Goal: Information Seeking & Learning: Learn about a topic

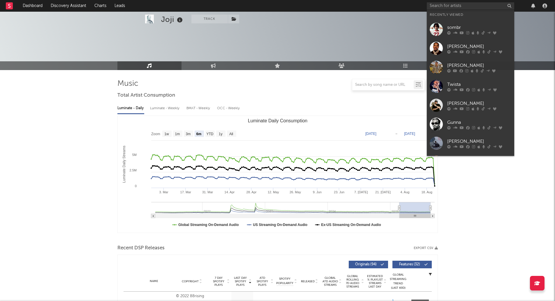
select select "6m"
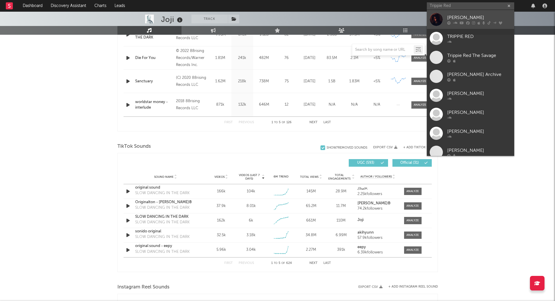
type input "Trippie Red"
click at [465, 20] on div "[PERSON_NAME]" at bounding box center [480, 17] width 64 height 7
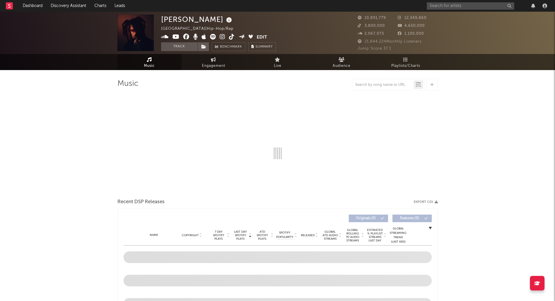
select select "6m"
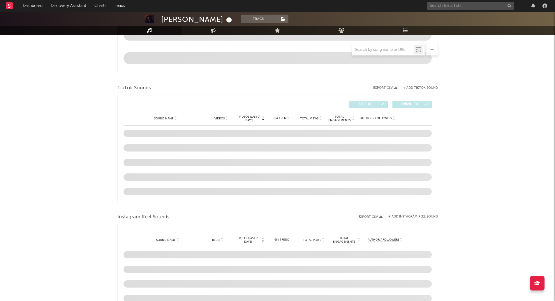
scroll to position [350, 0]
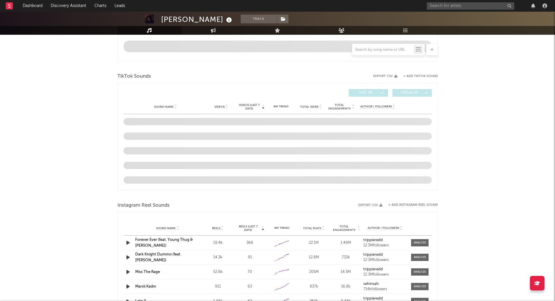
click at [68, 115] on div "[PERSON_NAME] Track [GEOGRAPHIC_DATA] | Hip-Hop/Rap Edit Track Benchmark Summar…" at bounding box center [277, 91] width 555 height 858
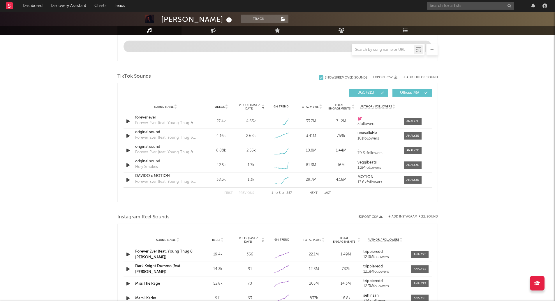
click at [71, 134] on div "[PERSON_NAME] Track [GEOGRAPHIC_DATA] | Hip-Hop/Rap Edit Track Benchmark Summar…" at bounding box center [277, 96] width 555 height 869
click at [410, 122] on div at bounding box center [413, 121] width 13 height 4
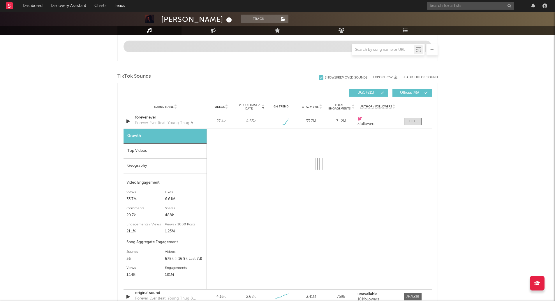
select select "1w"
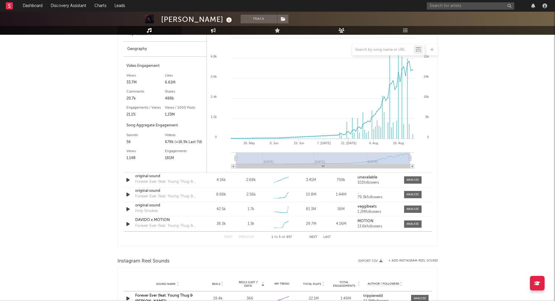
scroll to position [408, 0]
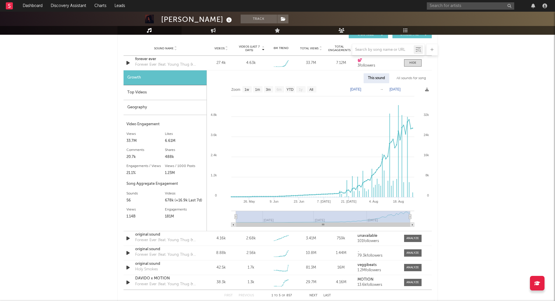
click at [140, 90] on div "Top Videos" at bounding box center [165, 92] width 83 height 15
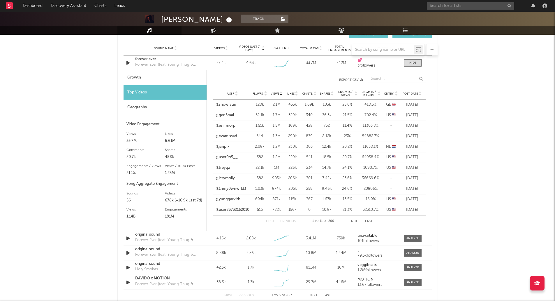
click at [142, 111] on div "Geography" at bounding box center [165, 107] width 83 height 15
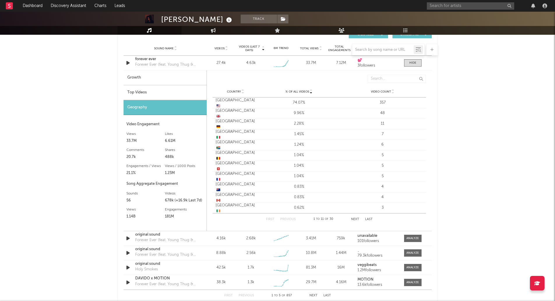
click at [139, 95] on div "Top Videos" at bounding box center [165, 92] width 83 height 15
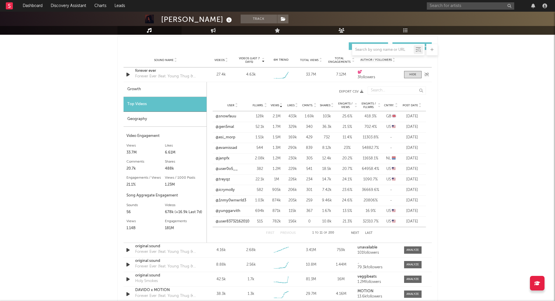
click at [145, 71] on div "forever ever" at bounding box center [165, 71] width 61 height 6
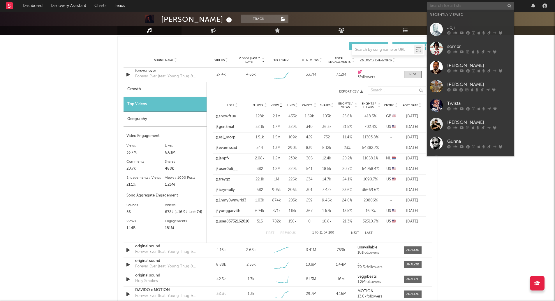
click at [467, 7] on input "text" at bounding box center [470, 5] width 87 height 7
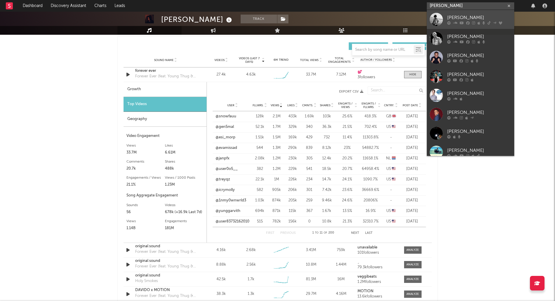
type input "[PERSON_NAME]"
click at [474, 19] on div "[PERSON_NAME]" at bounding box center [480, 17] width 64 height 7
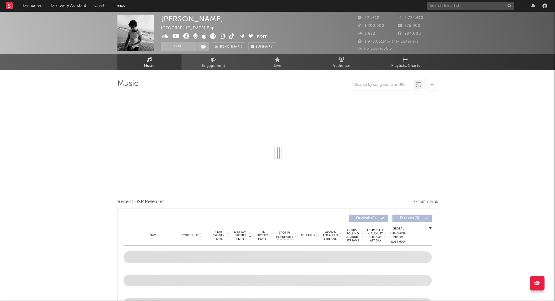
select select "6m"
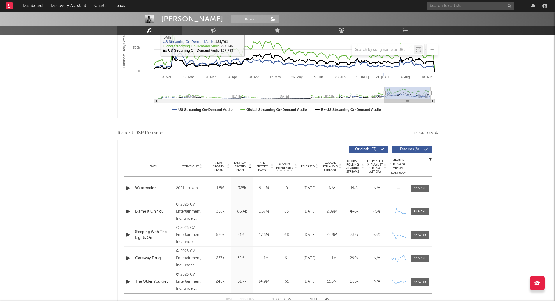
scroll to position [175, 0]
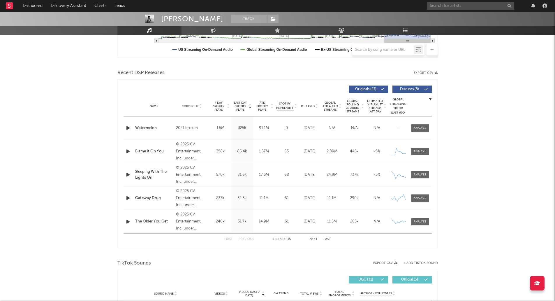
click at [150, 169] on div "Sleeping With The Lights On" at bounding box center [154, 174] width 38 height 11
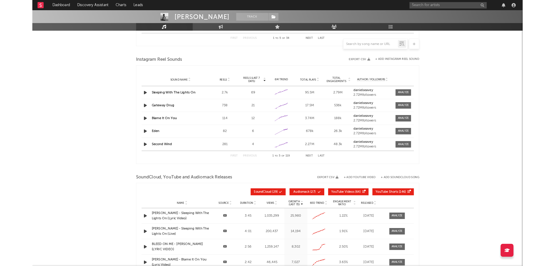
scroll to position [525, 0]
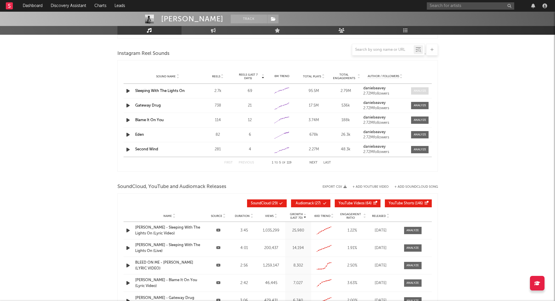
click at [419, 91] on div at bounding box center [420, 91] width 13 height 4
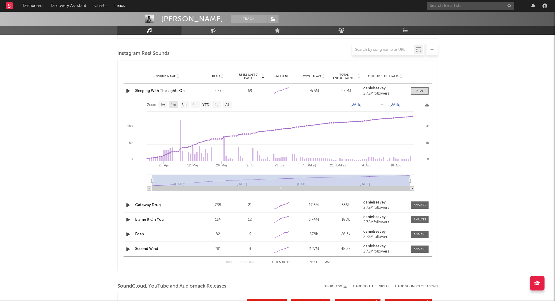
click at [174, 105] on text "1m" at bounding box center [173, 105] width 5 height 4
select select "1m"
type input "[DATE]"
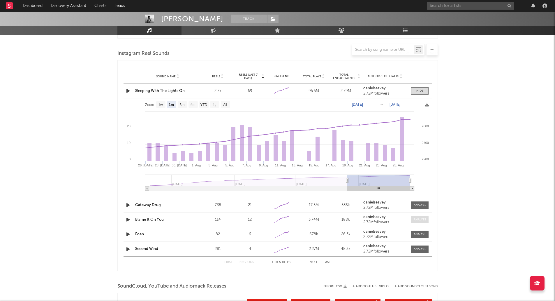
click at [425, 222] on span at bounding box center [419, 219] width 17 height 7
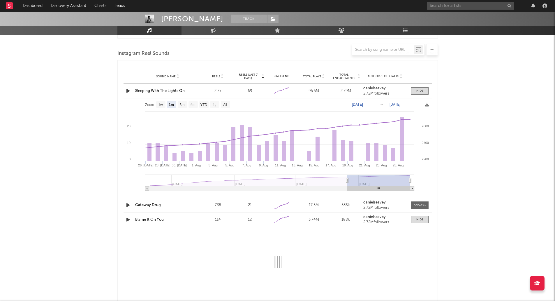
select select "1w"
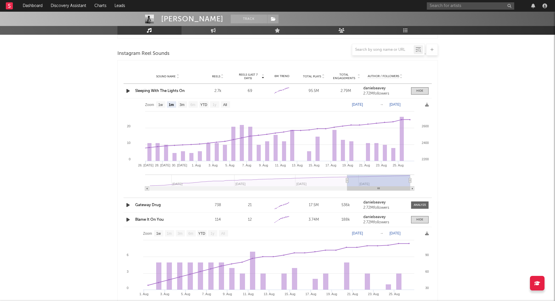
type input "[DATE]"
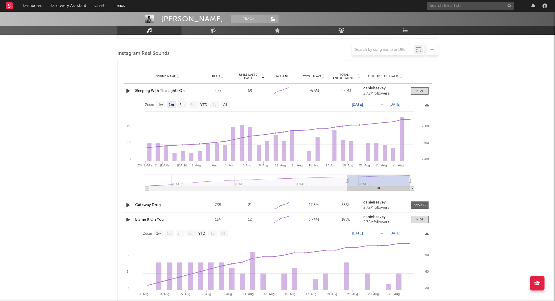
type input "[DATE]"
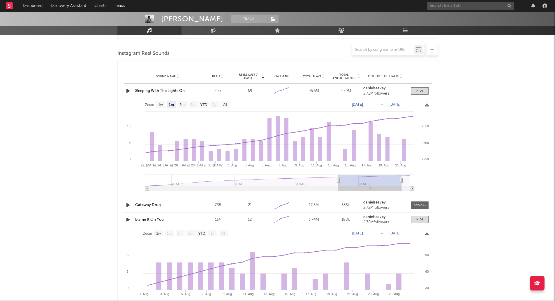
type input "[DATE]"
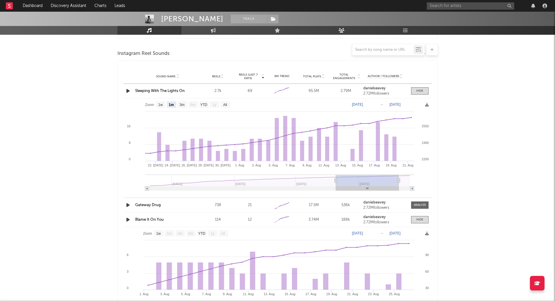
type input "[DATE]"
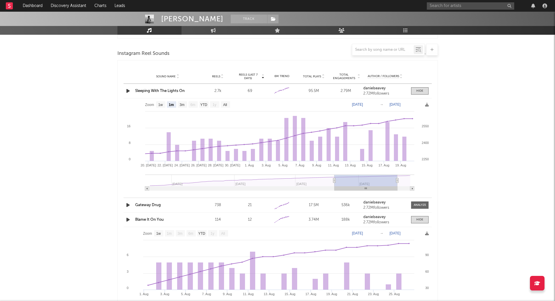
type input "[DATE]"
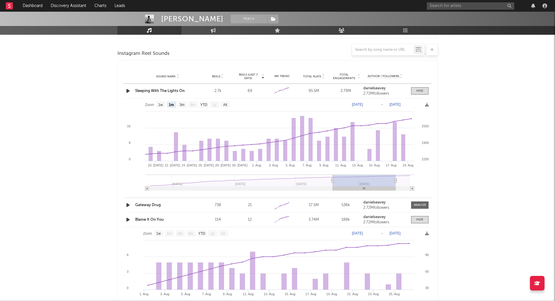
type input "[DATE]"
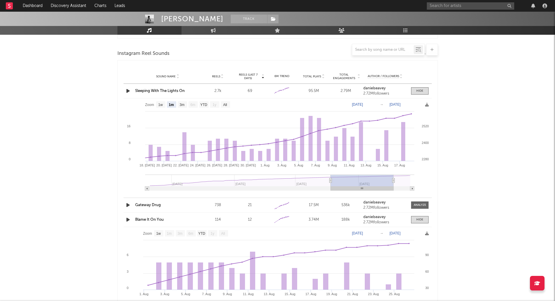
type input "[DATE]"
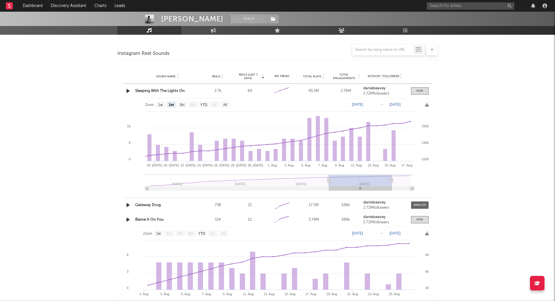
type input "[DATE]"
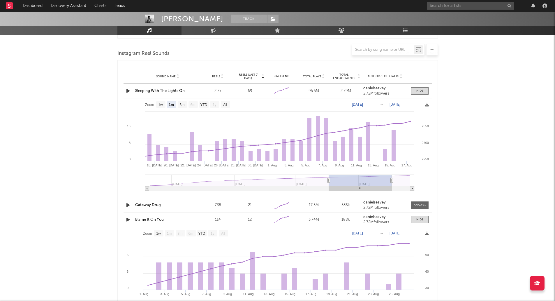
type input "[DATE]"
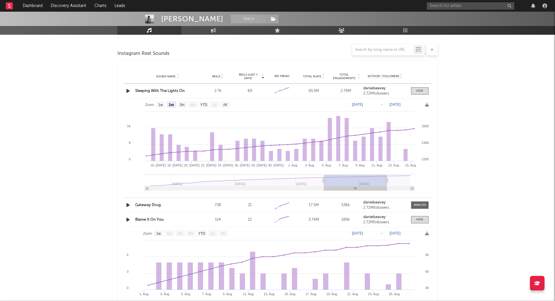
type input "[DATE]"
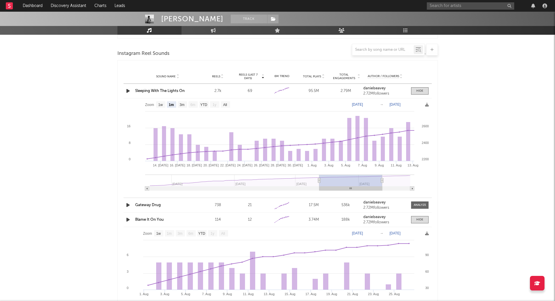
drag, startPoint x: 379, startPoint y: 185, endPoint x: 351, endPoint y: 186, distance: 28.0
click at [351, 186] on rect at bounding box center [351, 180] width 63 height 12
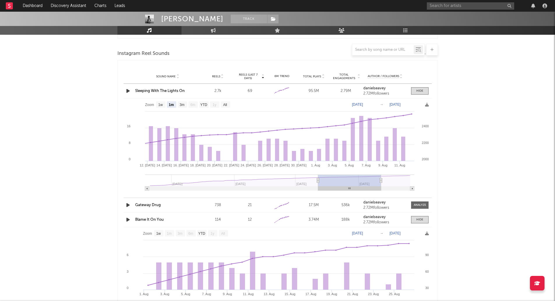
type input "[DATE]"
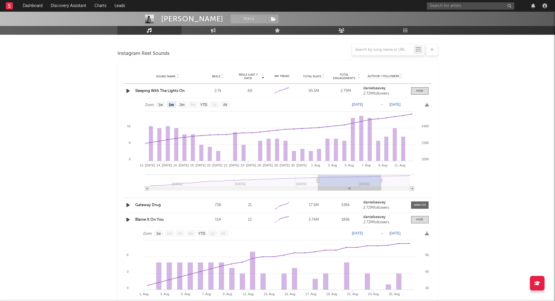
type input "[DATE]"
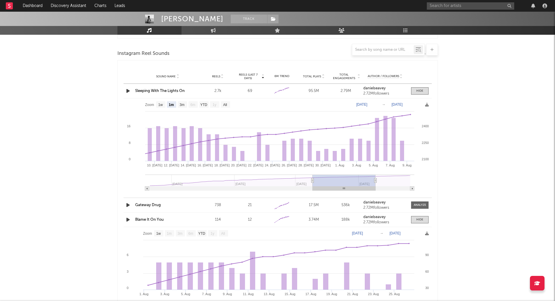
drag, startPoint x: 381, startPoint y: 181, endPoint x: 374, endPoint y: 181, distance: 6.7
click at [374, 181] on rect at bounding box center [344, 180] width 63 height 12
type input "[DATE]"
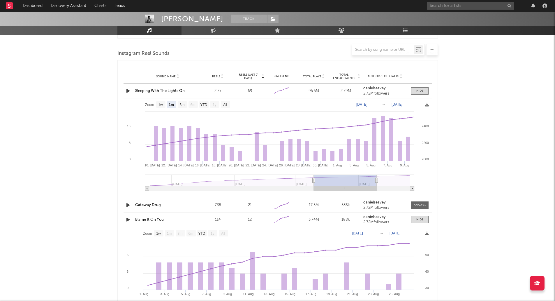
type input "[DATE]"
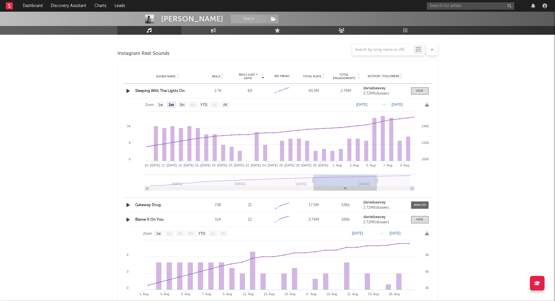
type input "[DATE]"
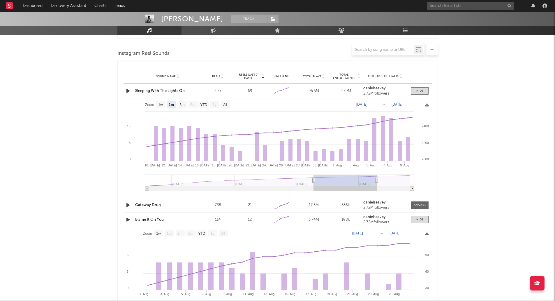
type input "[DATE]"
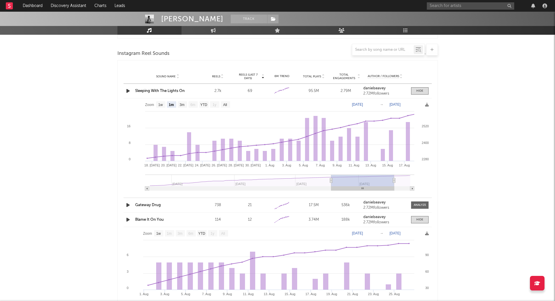
type input "[DATE]"
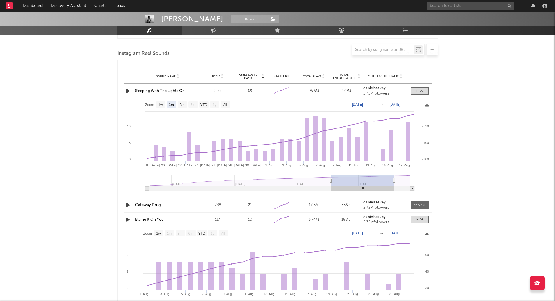
type input "[DATE]"
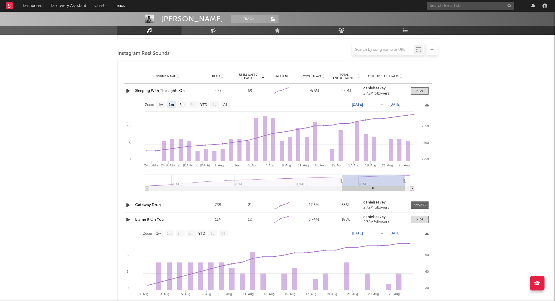
type input "[DATE]"
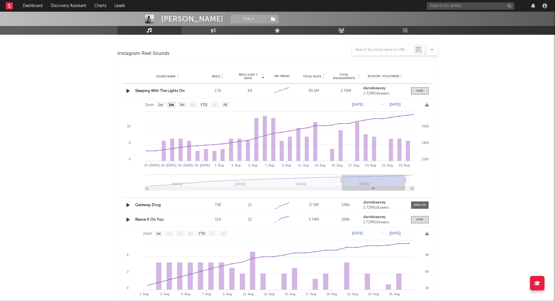
type input "[DATE]"
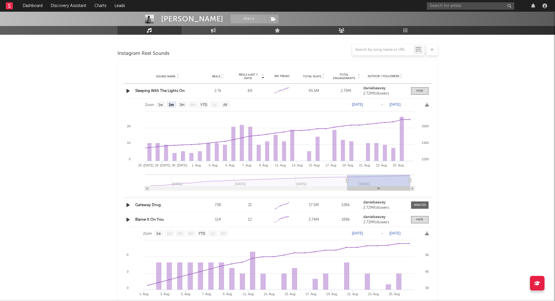
drag, startPoint x: 376, startPoint y: 185, endPoint x: 412, endPoint y: 185, distance: 36.8
click at [412, 185] on icon "Created with Highcharts 10.3.3 [DATE]. [DATE] 30. [DATE]. [DATE]. [DATE]. [DATE…" at bounding box center [278, 146] width 309 height 96
type input "[DATE]"
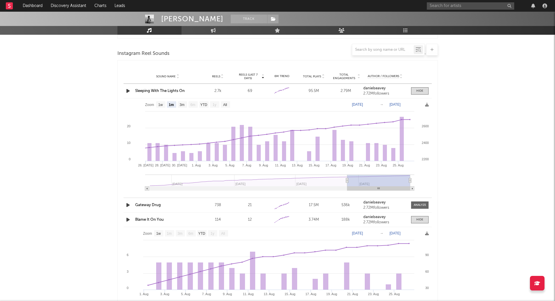
type input "[DATE]"
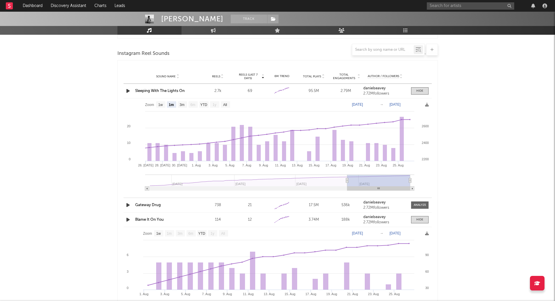
type input "[DATE]"
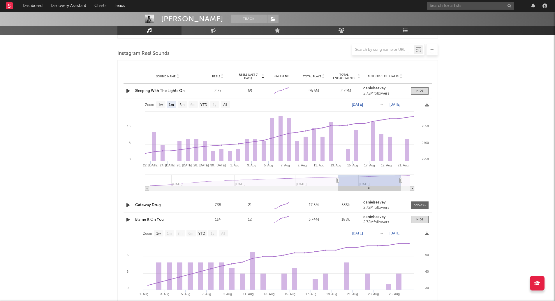
type input "[DATE]"
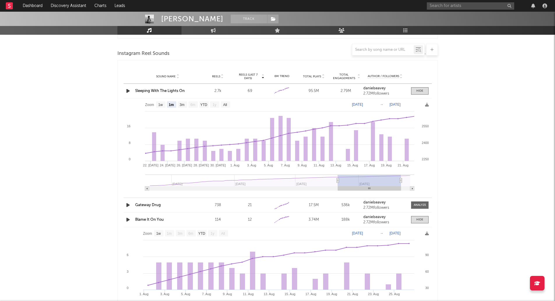
type input "[DATE]"
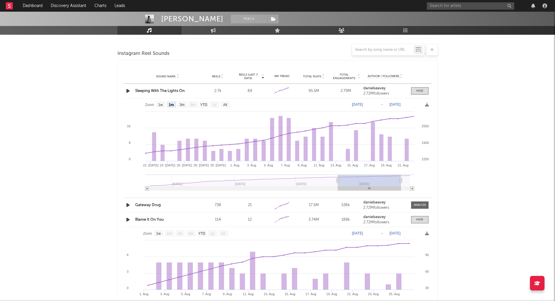
type input "[DATE]"
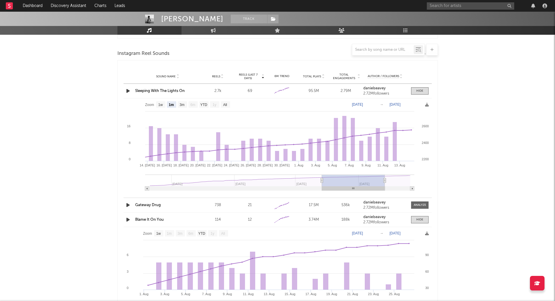
type input "[DATE]"
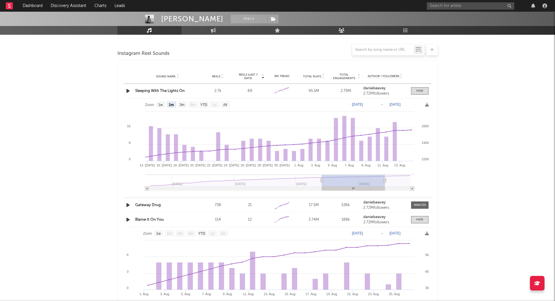
type input "[DATE]"
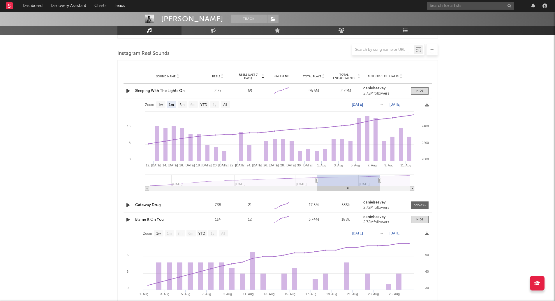
type input "[DATE]"
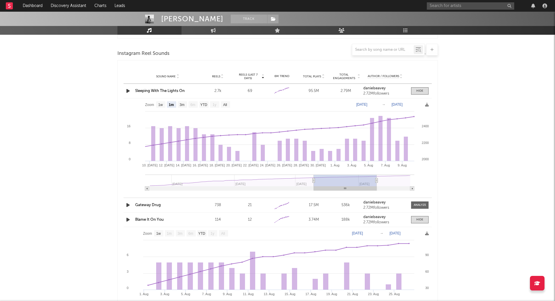
type input "[DATE]"
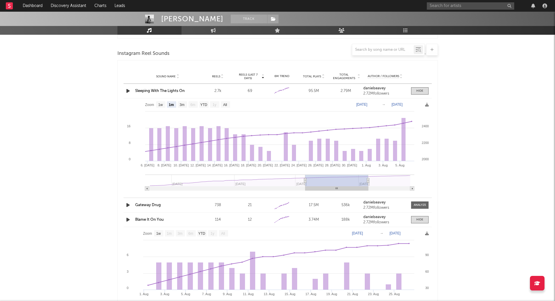
type input "[DATE]"
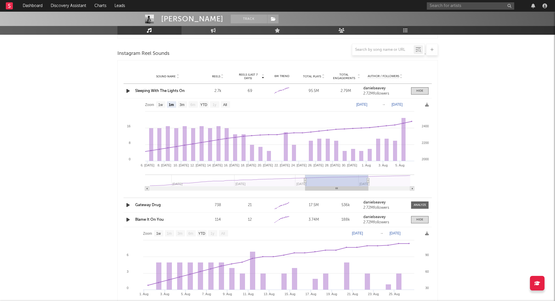
type input "[DATE]"
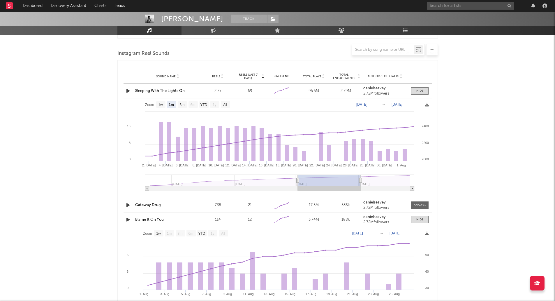
type input "[DATE]"
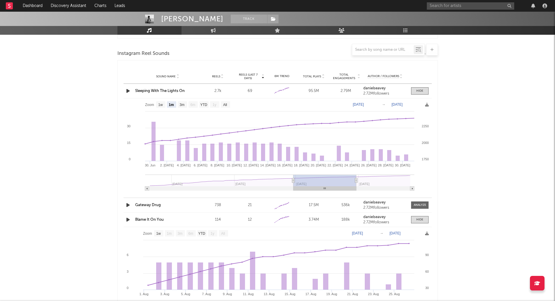
type input "[DATE]"
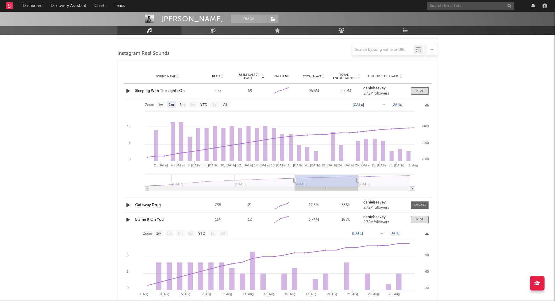
type input "[DATE]"
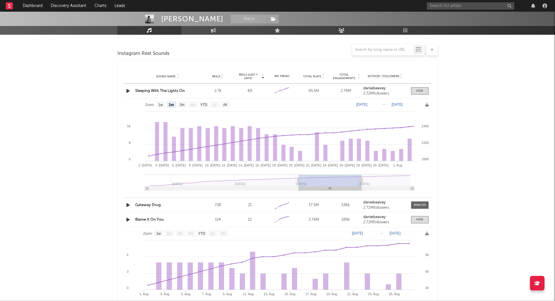
drag, startPoint x: 381, startPoint y: 187, endPoint x: 342, endPoint y: 189, distance: 39.4
click at [342, 189] on rect at bounding box center [330, 188] width 63 height 4
type input "[DATE]"
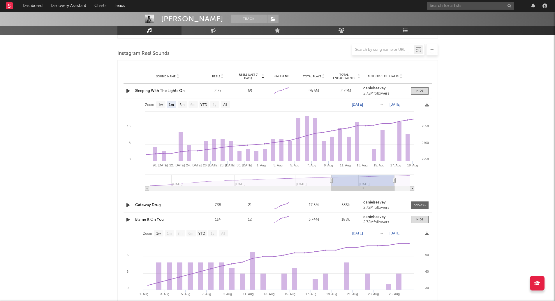
drag, startPoint x: 363, startPoint y: 182, endPoint x: 372, endPoint y: 183, distance: 9.1
click at [372, 183] on g at bounding box center [279, 182] width 269 height 16
type input "[DATE]"
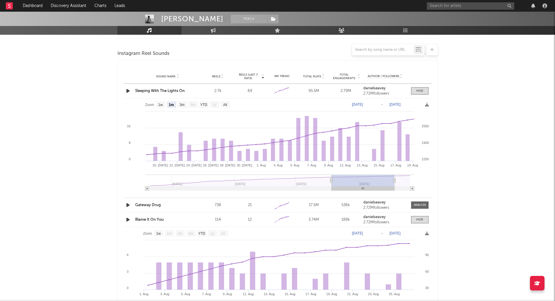
type input "[DATE]"
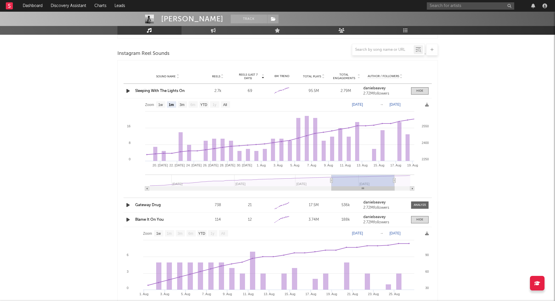
type input "[DATE]"
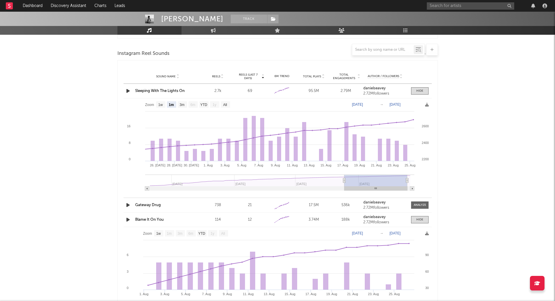
type input "[DATE]"
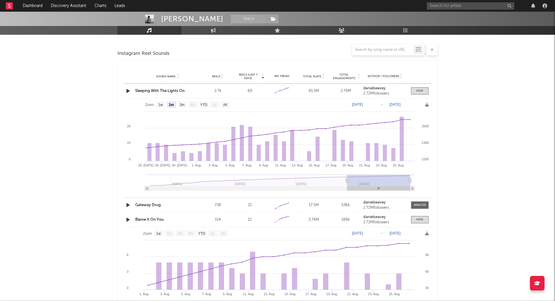
drag, startPoint x: 364, startPoint y: 185, endPoint x: 397, endPoint y: 186, distance: 32.7
click at [397, 186] on icon "Created with Highcharts 10.3.3 [DATE]. [DATE] 30. [DATE]. [DATE]. [DATE]. [DATE…" at bounding box center [278, 146] width 309 height 96
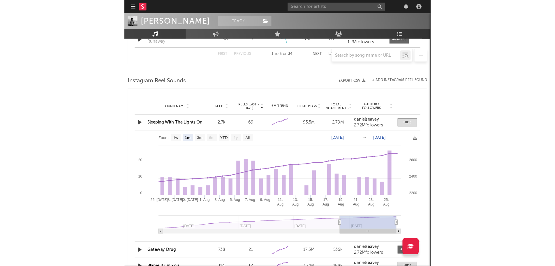
scroll to position [506, 0]
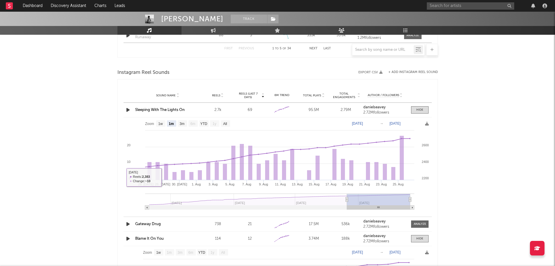
type input "[DATE]"
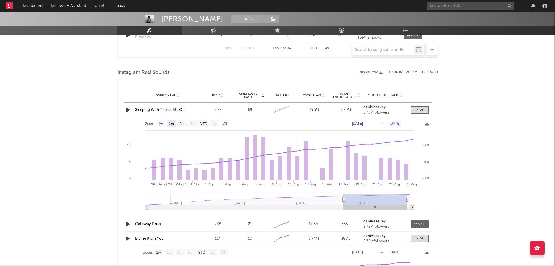
type input "[DATE]"
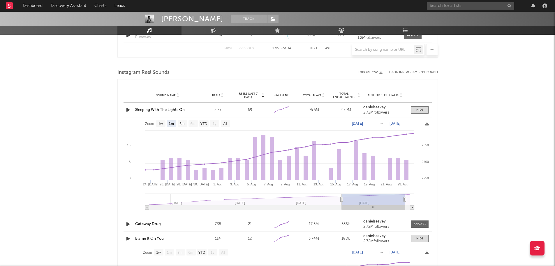
type input "[DATE]"
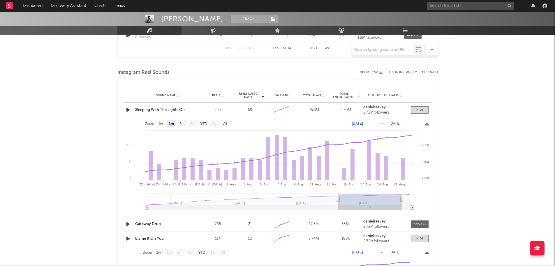
type input "[DATE]"
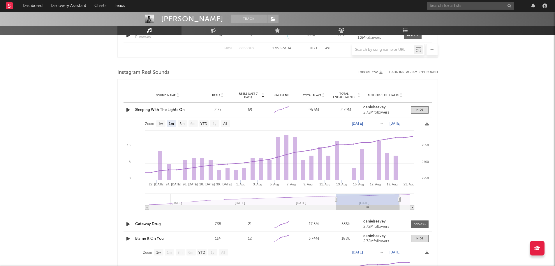
type input "[DATE]"
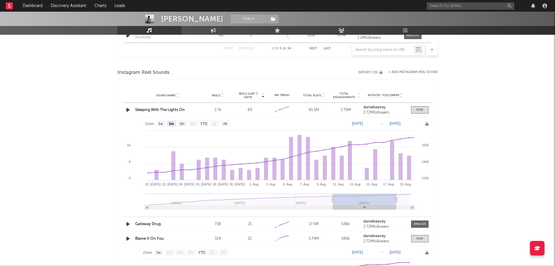
type input "[DATE]"
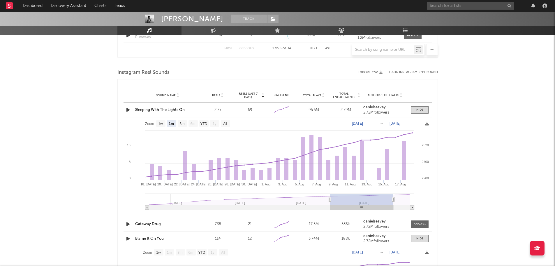
drag, startPoint x: 373, startPoint y: 201, endPoint x: 356, endPoint y: 202, distance: 17.0
click at [356, 202] on rect at bounding box center [361, 199] width 63 height 12
click at [184, 158] on rect at bounding box center [185, 165] width 4 height 29
click at [185, 154] on rect at bounding box center [185, 165] width 4 height 29
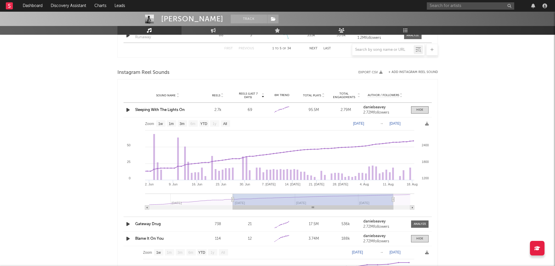
type input "[DATE]"
select select "3m"
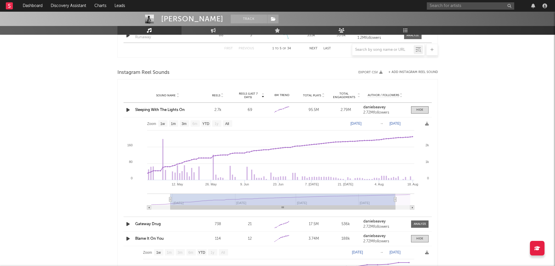
drag, startPoint x: 330, startPoint y: 198, endPoint x: 170, endPoint y: 198, distance: 159.5
click at [170, 198] on icon at bounding box center [170, 199] width 2 height 4
type input "[DATE]"
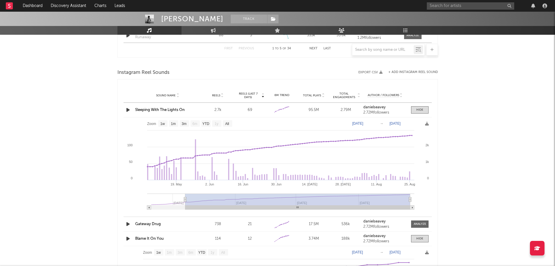
drag, startPoint x: 397, startPoint y: 200, endPoint x: 423, endPoint y: 200, distance: 25.7
click at [423, 200] on icon "Created with Highcharts 10.3.3 19. [DATE]. Jun [DATE]. Jun [DATE]. [DATE] [DATE…" at bounding box center [278, 165] width 309 height 96
click at [390, 199] on rect at bounding box center [297, 199] width 225 height 12
type input "[DATE]"
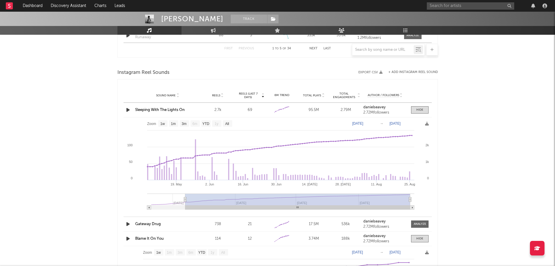
type input "[DATE]"
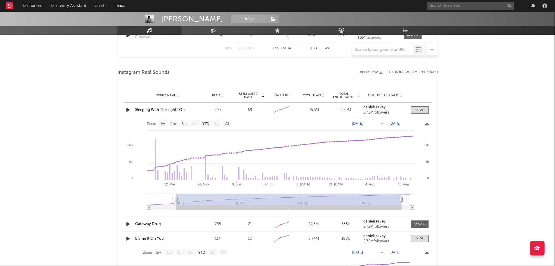
type input "[DATE]"
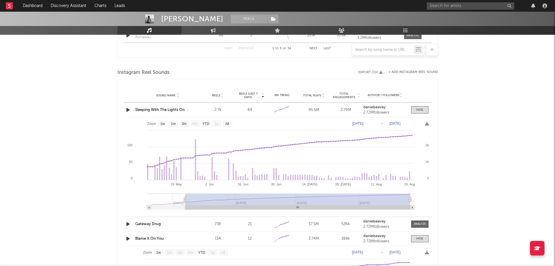
drag, startPoint x: 381, startPoint y: 200, endPoint x: 394, endPoint y: 200, distance: 12.8
click at [394, 200] on rect at bounding box center [297, 199] width 225 height 12
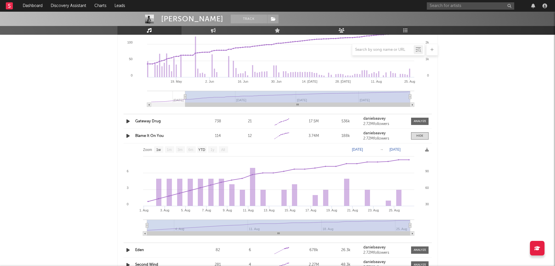
scroll to position [623, 0]
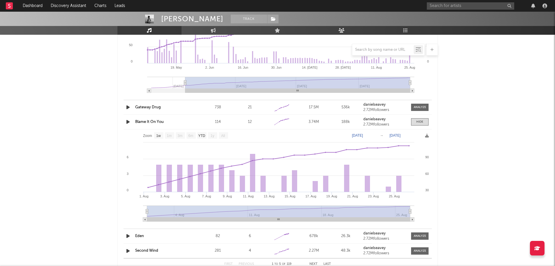
drag, startPoint x: 409, startPoint y: 212, endPoint x: 406, endPoint y: 212, distance: 3.8
click at [414, 212] on icon "Created with Highcharts 10.3.3 1. [DATE]. [DATE]. [DATE]. [DATE]. Aug [DATE]. A…" at bounding box center [278, 177] width 309 height 96
drag, startPoint x: 377, startPoint y: 212, endPoint x: 295, endPoint y: 212, distance: 81.9
click at [295, 212] on rect at bounding box center [278, 211] width 263 height 12
drag, startPoint x: 267, startPoint y: 212, endPoint x: 220, endPoint y: 211, distance: 46.7
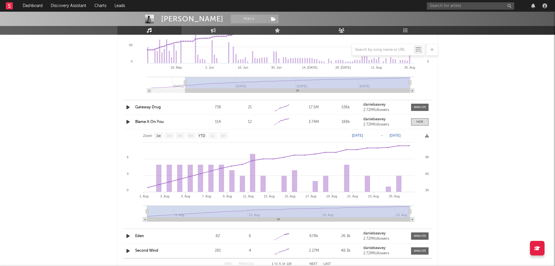
click at [234, 212] on rect at bounding box center [278, 211] width 263 height 12
drag, startPoint x: 194, startPoint y: 211, endPoint x: 162, endPoint y: 211, distance: 32.4
click at [162, 211] on rect at bounding box center [278, 211] width 263 height 12
click at [145, 211] on rect at bounding box center [278, 177] width 309 height 96
drag, startPoint x: 146, startPoint y: 211, endPoint x: 125, endPoint y: 211, distance: 21.9
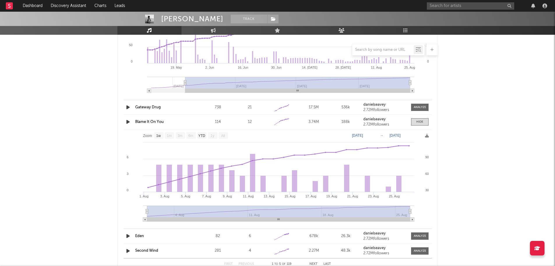
click at [125, 211] on icon "Created with Highcharts 10.3.3 1. [DATE]. [DATE]. [DATE]. [DATE]. Aug [DATE]. A…" at bounding box center [278, 177] width 309 height 96
click at [158, 211] on rect at bounding box center [278, 211] width 263 height 12
drag, startPoint x: 261, startPoint y: 206, endPoint x: 277, endPoint y: 208, distance: 15.9
click at [261, 206] on rect at bounding box center [278, 211] width 263 height 12
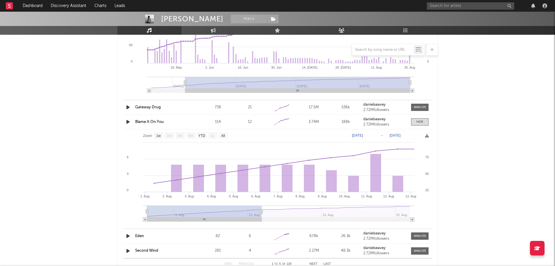
type input "[DATE]"
drag, startPoint x: 409, startPoint y: 213, endPoint x: 248, endPoint y: 211, distance: 160.7
click at [260, 211] on icon at bounding box center [261, 211] width 2 height 4
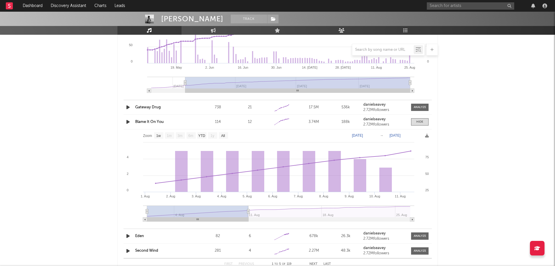
drag, startPoint x: 270, startPoint y: 218, endPoint x: 261, endPoint y: 218, distance: 9.3
click at [261, 218] on rect at bounding box center [278, 219] width 271 height 4
type input "[DATE]"
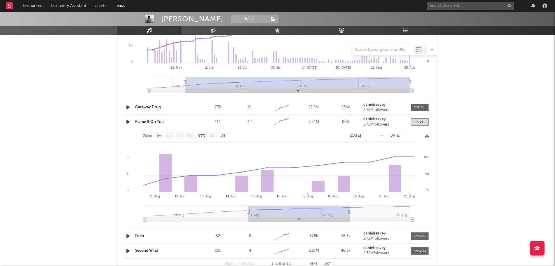
click at [248, 219] on icon at bounding box center [278, 214] width 271 height 16
click at [146, 220] on rect at bounding box center [145, 219] width 4 height 4
type input "[DATE]"
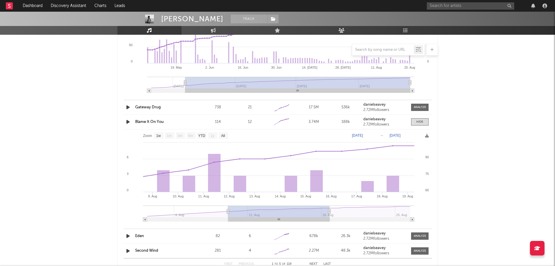
click at [146, 220] on rect at bounding box center [145, 219] width 4 height 4
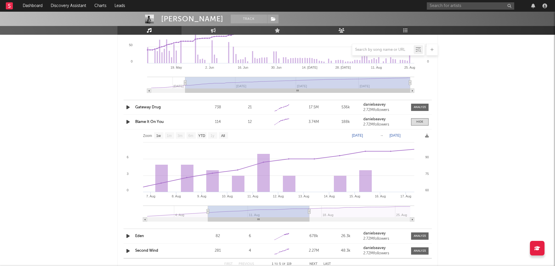
type input "[DATE]"
click at [146, 220] on rect at bounding box center [145, 219] width 4 height 4
type input "[DATE]"
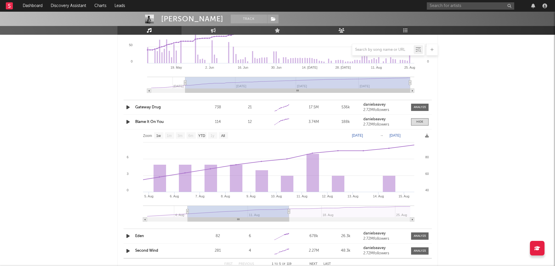
click at [146, 220] on rect at bounding box center [145, 219] width 4 height 4
type input "[DATE]"
click at [146, 220] on rect at bounding box center [145, 219] width 4 height 4
type input "[DATE]"
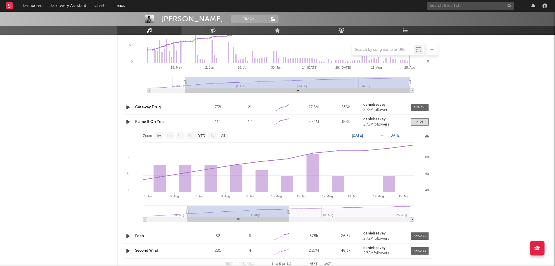
type input "[DATE]"
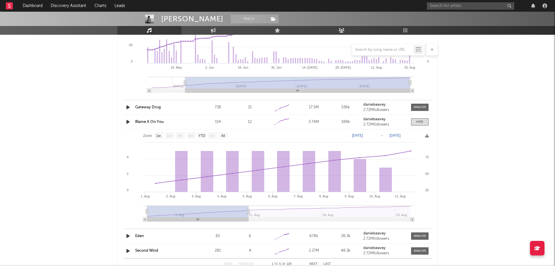
click at [146, 220] on rect at bounding box center [145, 219] width 4 height 4
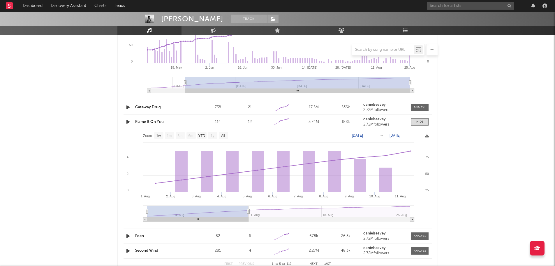
click at [146, 220] on rect at bounding box center [145, 219] width 4 height 4
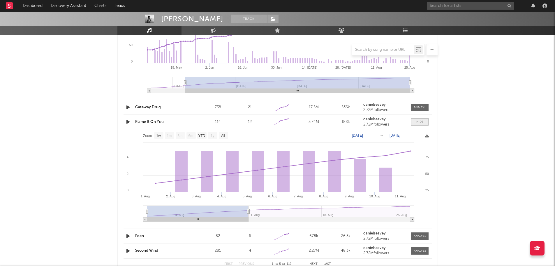
click at [412, 120] on span at bounding box center [419, 121] width 17 height 7
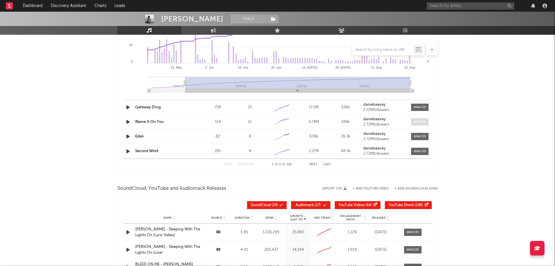
click at [419, 120] on div at bounding box center [420, 122] width 13 height 4
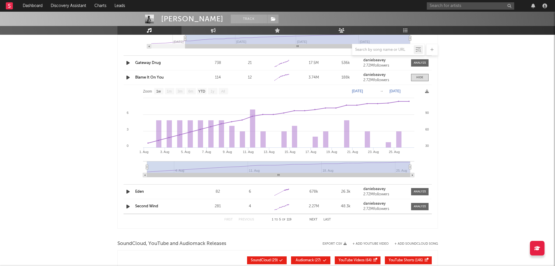
scroll to position [681, 0]
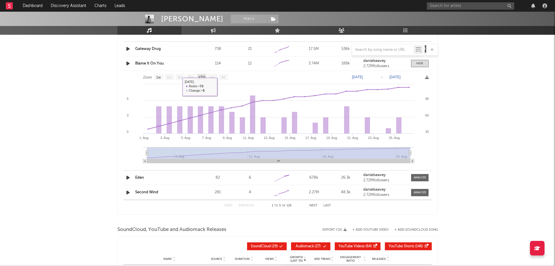
click at [200, 75] on text "YTD" at bounding box center [201, 77] width 7 height 4
click at [200, 77] on text "YTD" at bounding box center [201, 77] width 7 height 4
click at [158, 78] on text "1w" at bounding box center [158, 77] width 5 height 4
select select "1w"
type input "[DATE]"
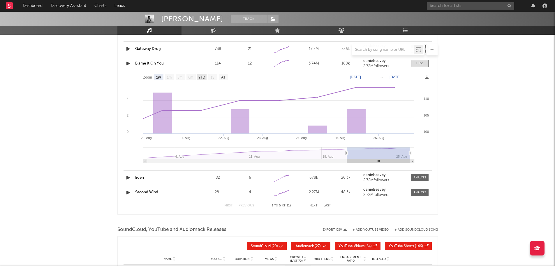
click at [202, 75] on text "YTD" at bounding box center [201, 77] width 7 height 4
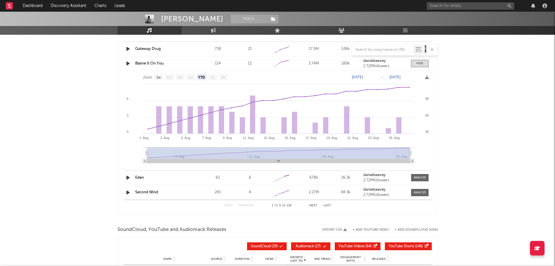
select select "YTD"
type input "[DATE]"
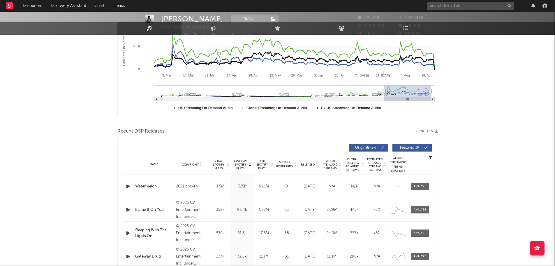
scroll to position [0, 0]
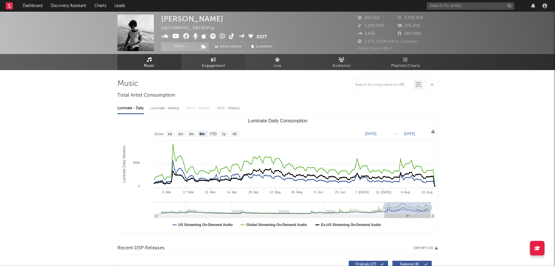
click at [208, 62] on span "Engagement" at bounding box center [213, 65] width 23 height 7
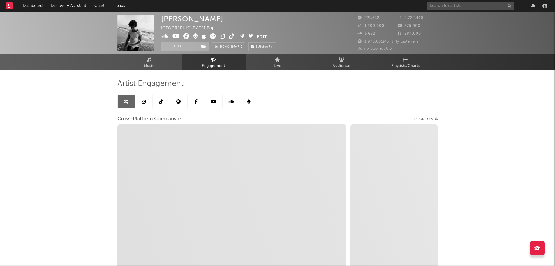
select select "1w"
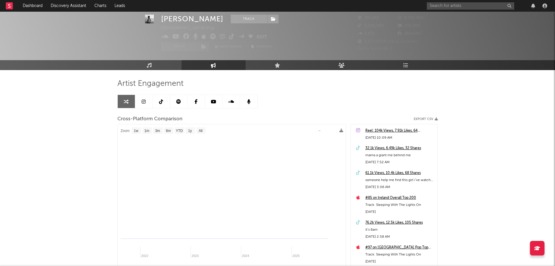
scroll to position [52, 0]
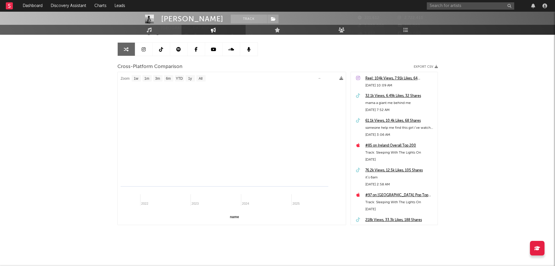
select select "1m"
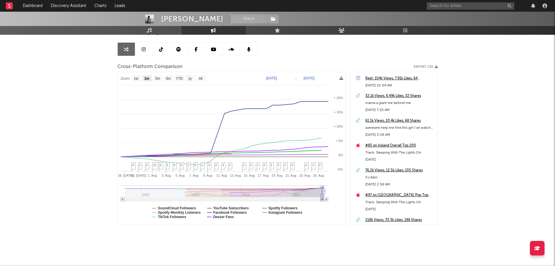
type input "[DATE]"
select select "1m"
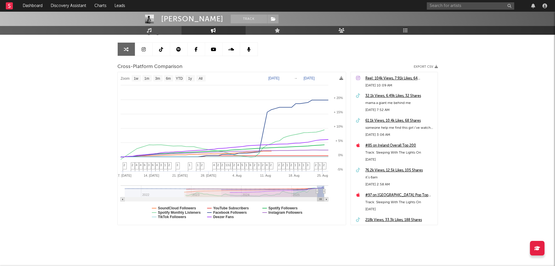
drag, startPoint x: 321, startPoint y: 191, endPoint x: 317, endPoint y: 191, distance: 4.1
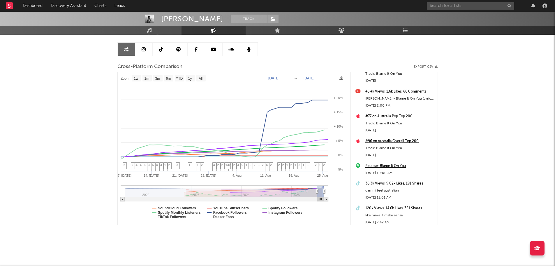
scroll to position [1458, 0]
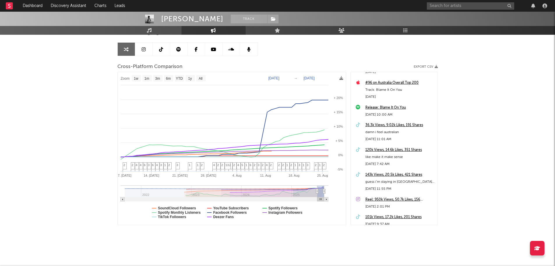
click at [392, 123] on div "36.3k Views, 9.02k Likes, 191 Shares" at bounding box center [400, 125] width 69 height 7
click at [389, 174] on div "143k Views, 20.5k Likes, 421 Shares" at bounding box center [400, 174] width 69 height 7
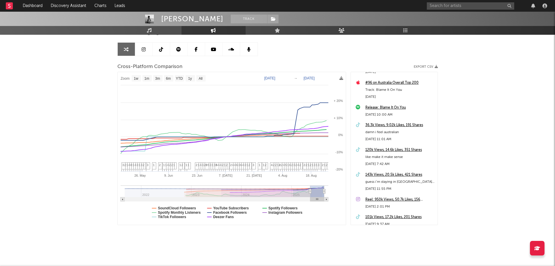
drag, startPoint x: 318, startPoint y: 191, endPoint x: 310, endPoint y: 191, distance: 8.2
click at [310, 191] on icon at bounding box center [310, 191] width 2 height 4
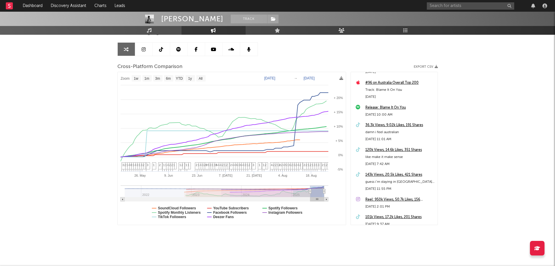
click at [138, 48] on link at bounding box center [143, 49] width 17 height 13
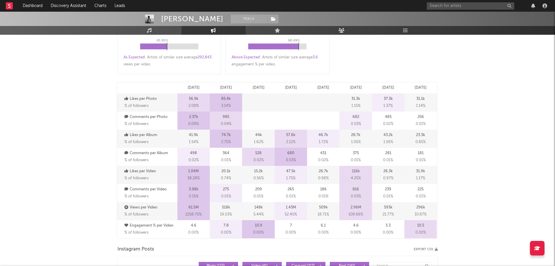
scroll to position [285, 0]
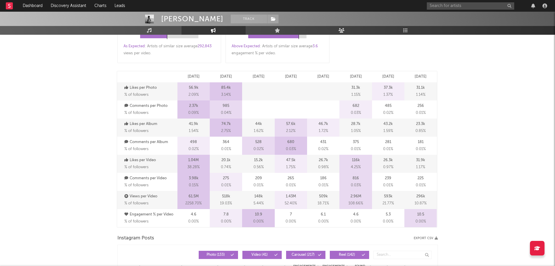
click at [397, 96] on div "37.3k 1.37 %" at bounding box center [388, 91] width 32 height 18
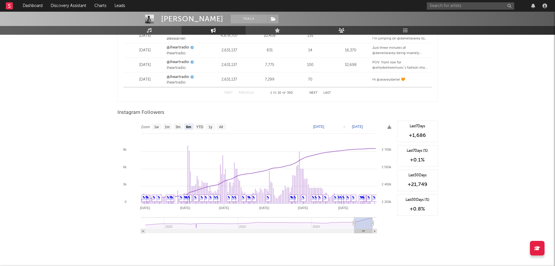
scroll to position [842, 0]
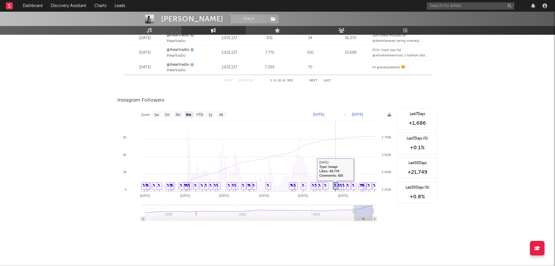
click at [335, 186] on link "✎" at bounding box center [335, 184] width 3 height 3
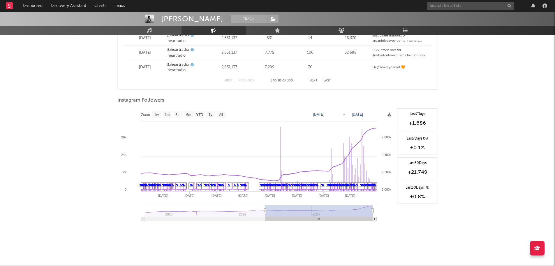
drag, startPoint x: 355, startPoint y: 211, endPoint x: 265, endPoint y: 216, distance: 90.2
click at [265, 216] on g at bounding box center [259, 213] width 236 height 16
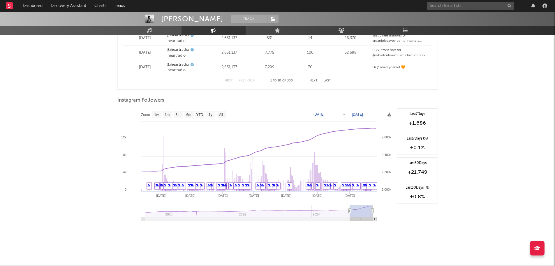
drag, startPoint x: 266, startPoint y: 209, endPoint x: 350, endPoint y: 211, distance: 84.3
click at [350, 211] on icon at bounding box center [350, 210] width 2 height 4
drag, startPoint x: 373, startPoint y: 212, endPoint x: 391, endPoint y: 212, distance: 17.8
click at [391, 212] on icon "Created with Highcharts 10.3.3 [DATE] '[DATE] May '[DATE] Apr '[DATE] Aug '25 2…" at bounding box center [256, 166] width 277 height 117
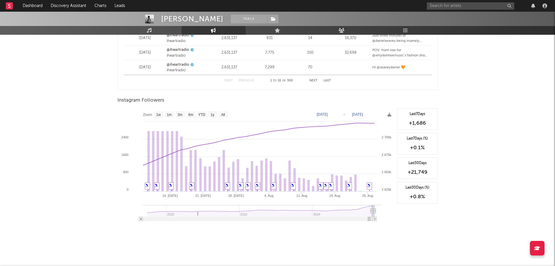
drag, startPoint x: 349, startPoint y: 212, endPoint x: 368, endPoint y: 209, distance: 19.2
click at [368, 209] on g at bounding box center [262, 213] width 238 height 16
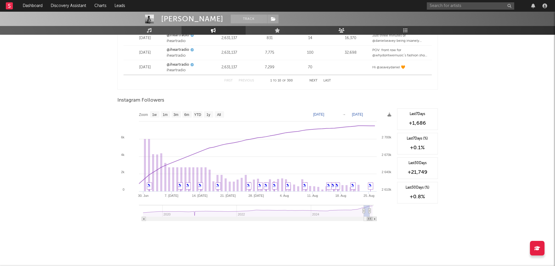
drag, startPoint x: 371, startPoint y: 210, endPoint x: 367, endPoint y: 211, distance: 3.8
click at [367, 211] on g at bounding box center [256, 213] width 235 height 16
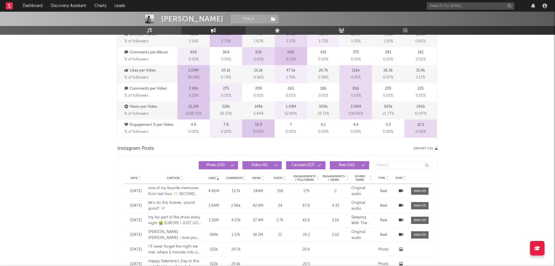
scroll to position [0, 0]
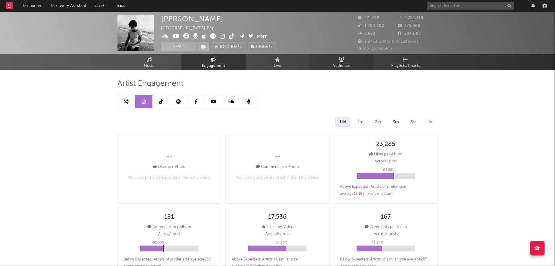
click at [341, 64] on span "Audience" at bounding box center [342, 65] width 18 height 7
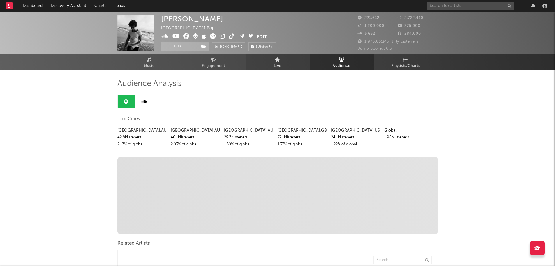
click at [279, 61] on icon at bounding box center [278, 59] width 6 height 5
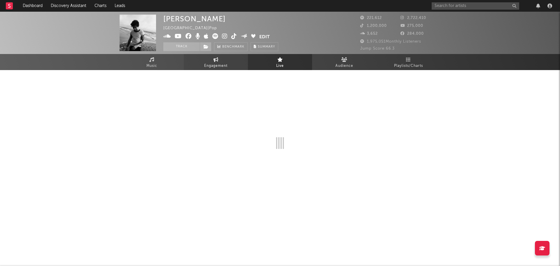
click at [220, 60] on link "Engagement" at bounding box center [216, 62] width 64 height 16
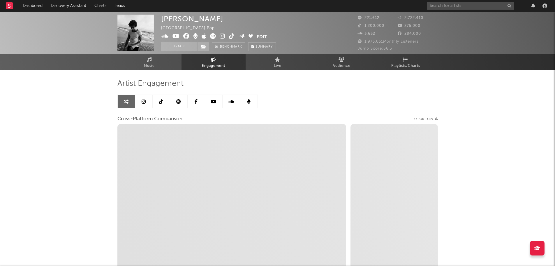
click at [143, 102] on icon at bounding box center [144, 101] width 4 height 5
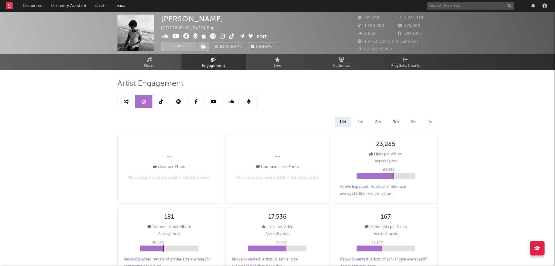
click at [161, 101] on icon at bounding box center [161, 101] width 4 height 5
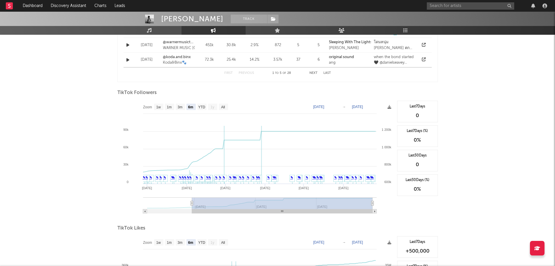
scroll to position [525, 0]
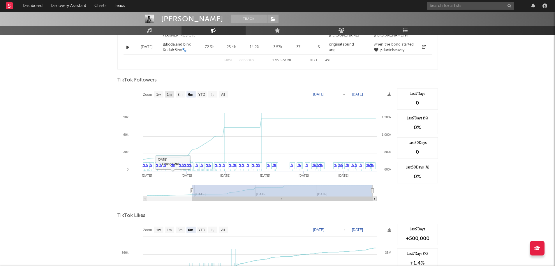
click at [169, 94] on text "1m" at bounding box center [169, 94] width 5 height 4
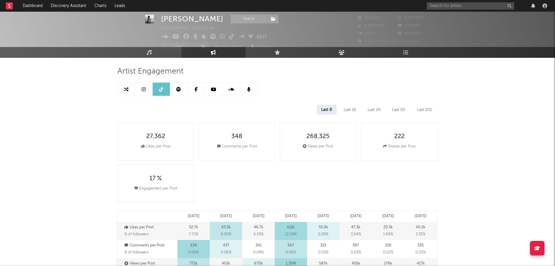
scroll to position [0, 0]
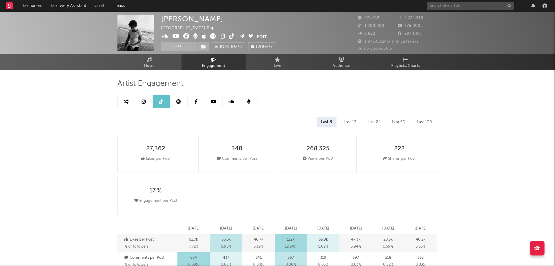
click at [178, 101] on icon at bounding box center [178, 101] width 5 height 5
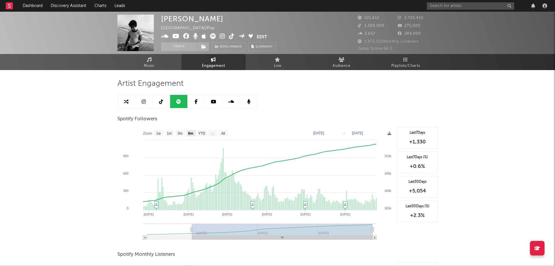
click at [194, 103] on link at bounding box center [196, 101] width 17 height 13
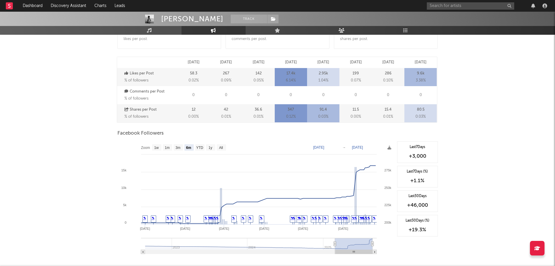
scroll to position [175, 0]
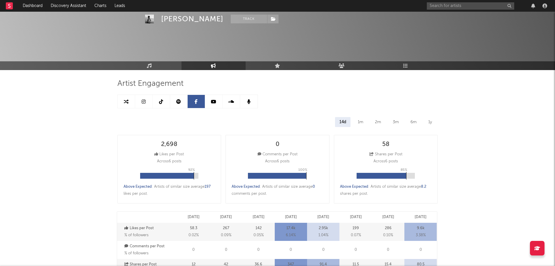
select select "1m"
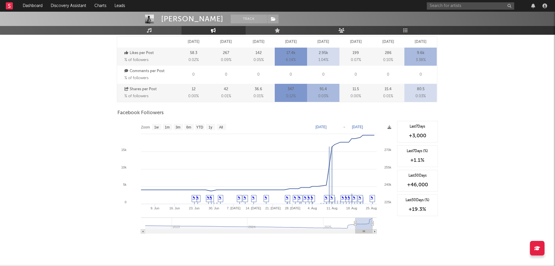
click at [355, 225] on icon at bounding box center [355, 223] width 2 height 4
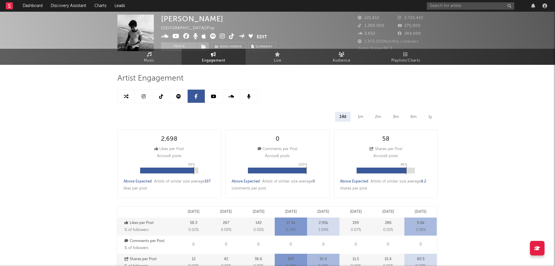
scroll to position [0, 0]
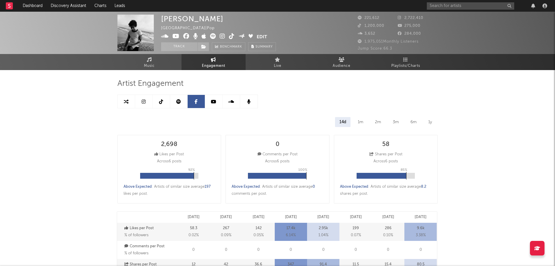
click at [212, 103] on icon at bounding box center [213, 101] width 5 height 5
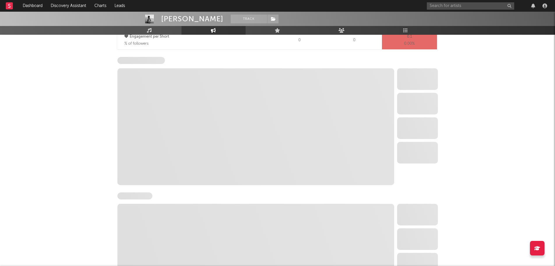
scroll to position [467, 0]
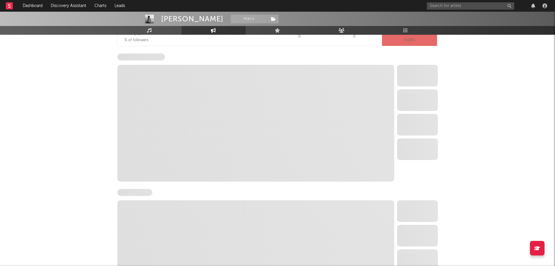
select select "6m"
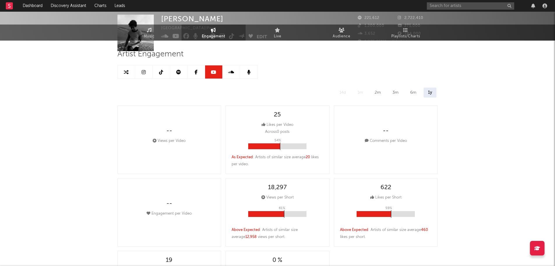
scroll to position [0, 0]
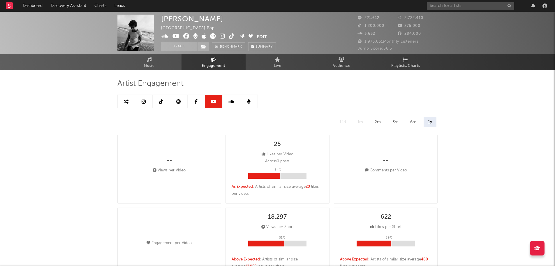
click at [143, 104] on link at bounding box center [143, 101] width 17 height 13
select select "6m"
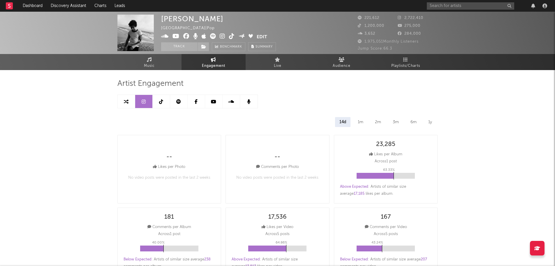
click at [360, 123] on div "1m" at bounding box center [361, 122] width 14 height 10
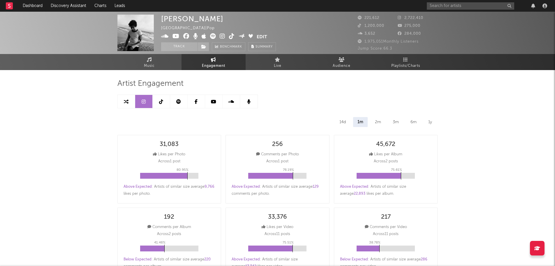
click at [217, 65] on span "Engagement" at bounding box center [213, 65] width 23 height 7
select select "1m"
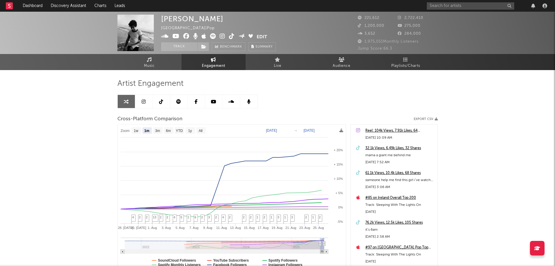
click at [145, 103] on icon at bounding box center [144, 101] width 4 height 5
select select "6m"
